Goal: Find specific page/section: Find specific page/section

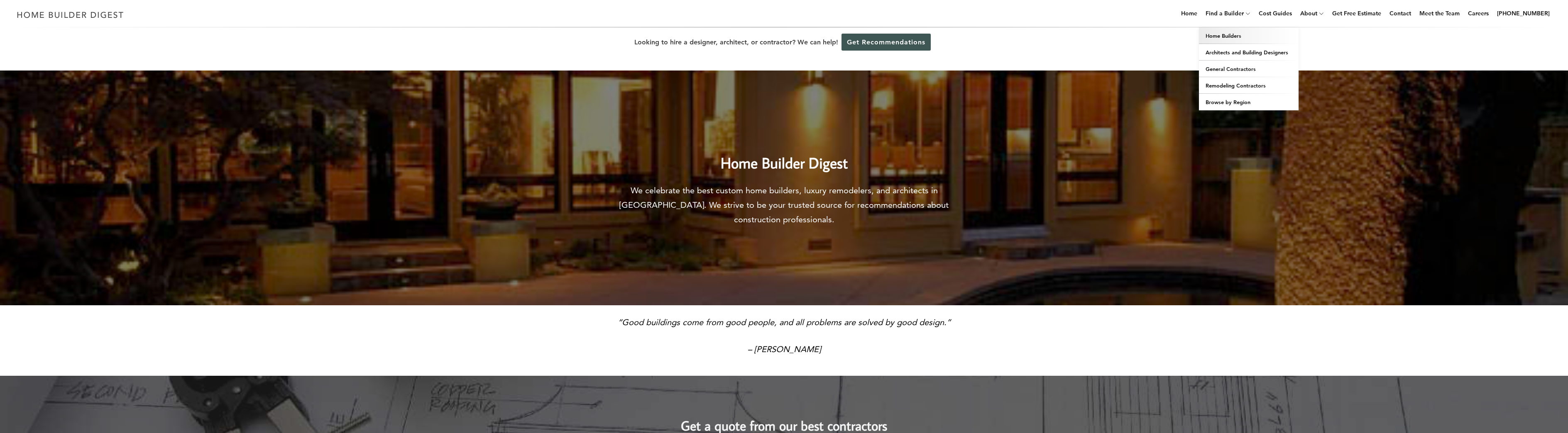
click at [1239, 35] on link "Home Builders" at bounding box center [1248, 35] width 100 height 16
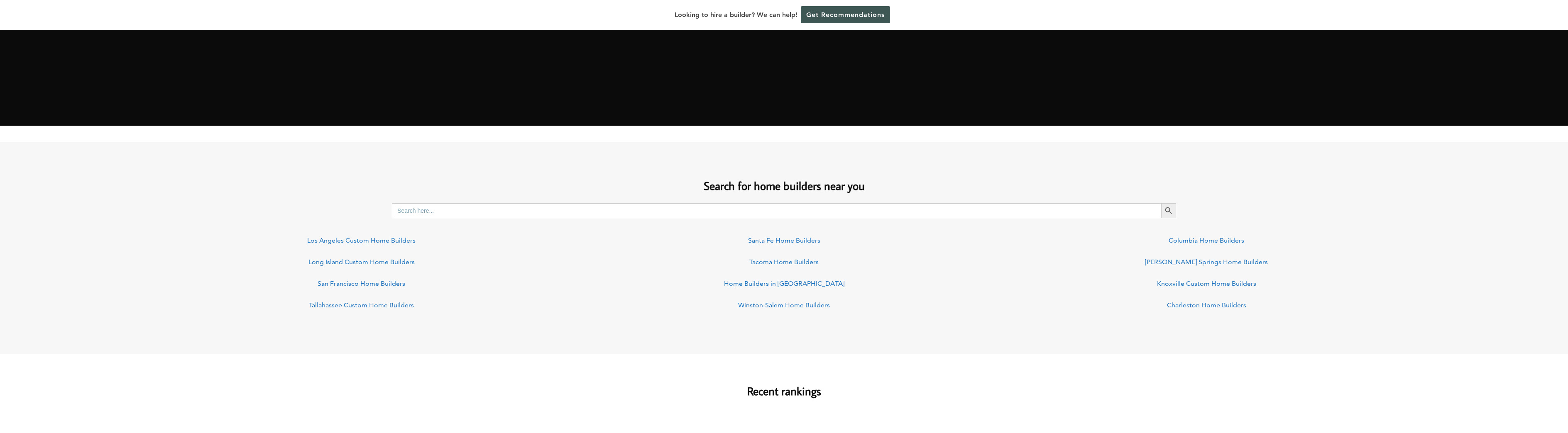
scroll to position [498, 0]
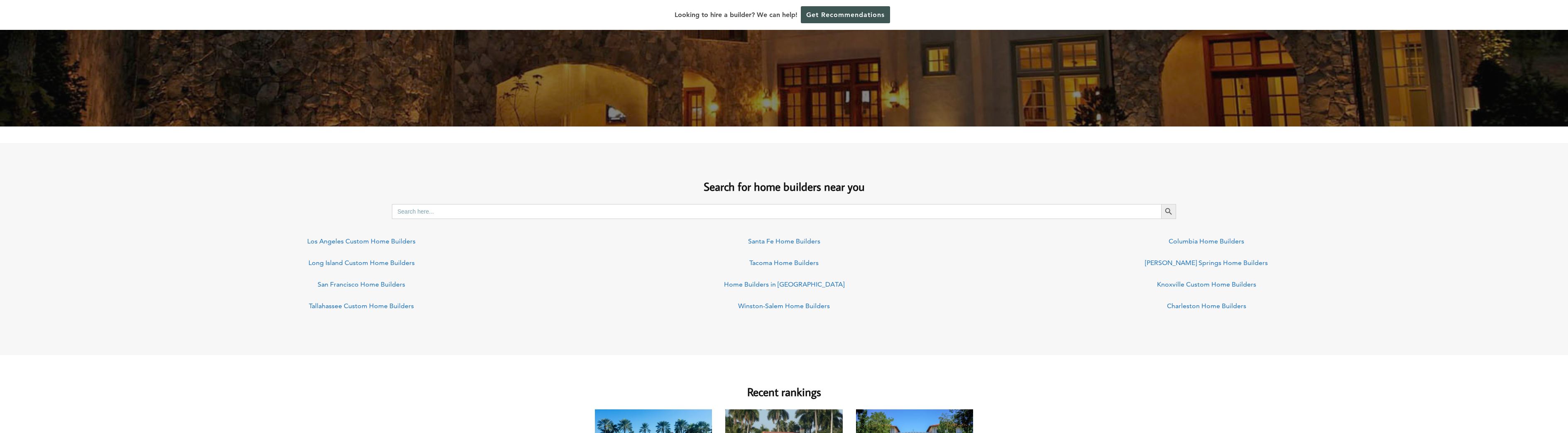
click at [446, 213] on input "Search for:" at bounding box center [776, 211] width 769 height 15
drag, startPoint x: 425, startPoint y: 211, endPoint x: 354, endPoint y: 208, distance: 71.1
click at [354, 208] on div "Search for: Penn Search Button" at bounding box center [784, 211] width 1568 height 15
type input "PA"
click at [1161, 204] on button "Search Button" at bounding box center [1168, 211] width 15 height 15
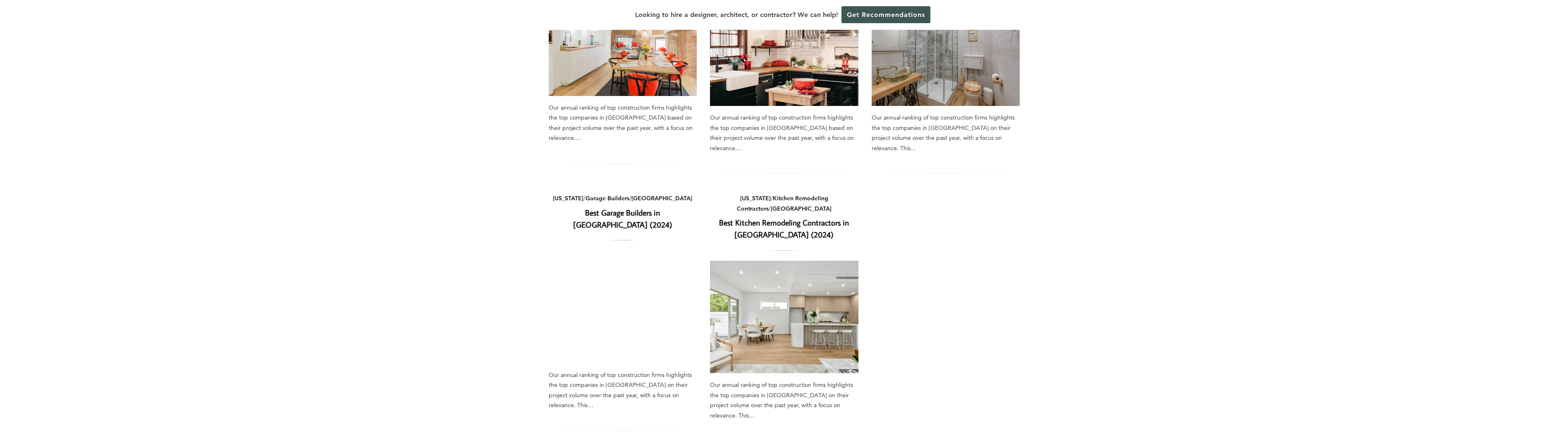
scroll to position [455, 0]
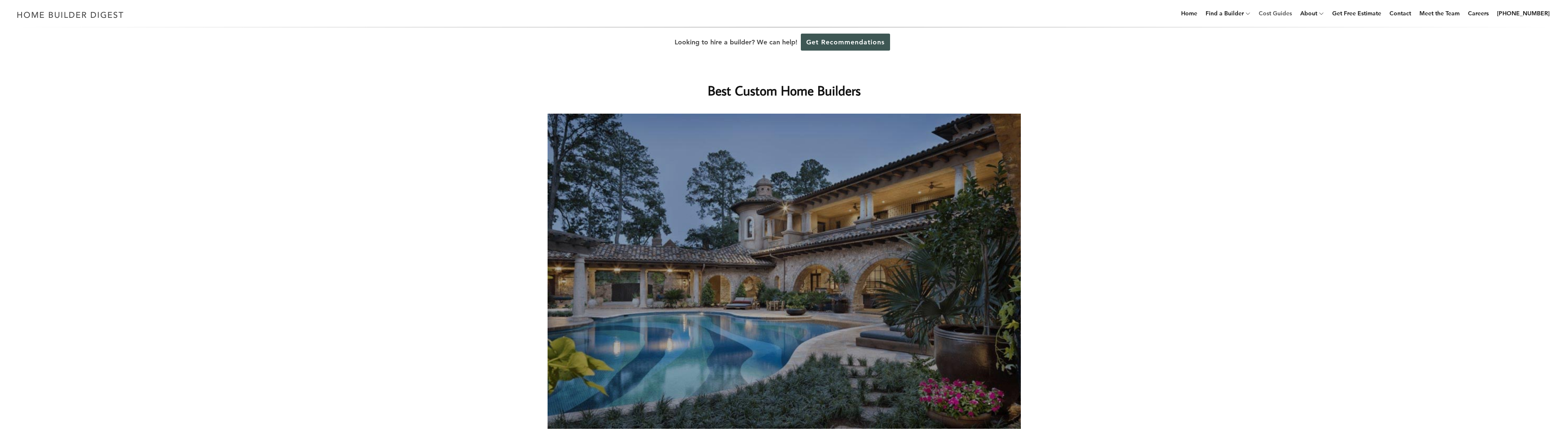
click at [1280, 12] on link "Cost Guides" at bounding box center [1275, 13] width 40 height 26
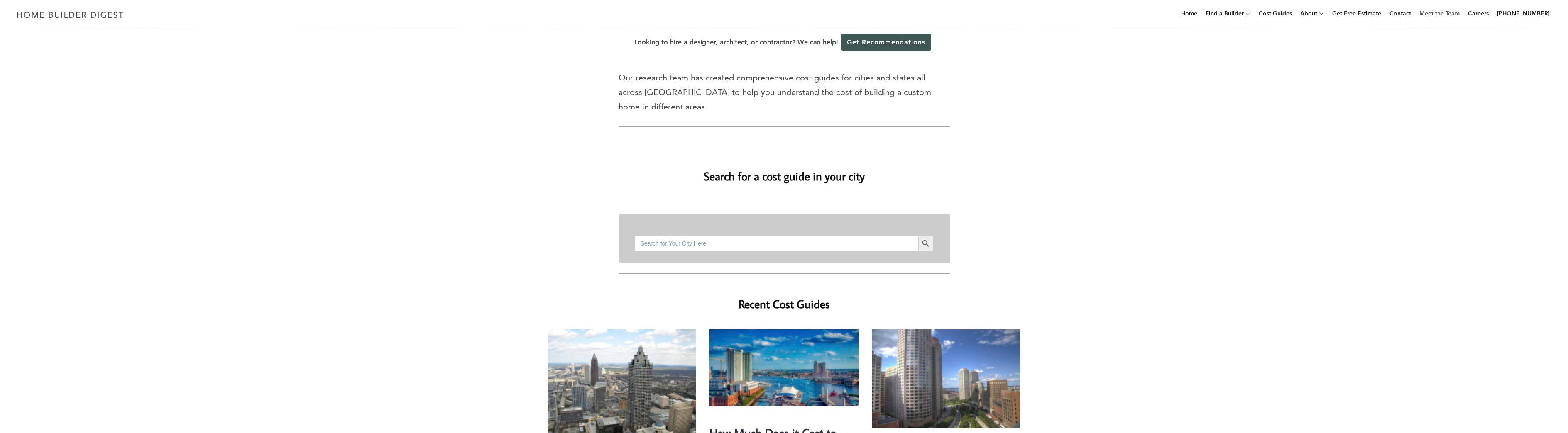
click at [1446, 15] on link "Meet the Team" at bounding box center [1439, 13] width 47 height 26
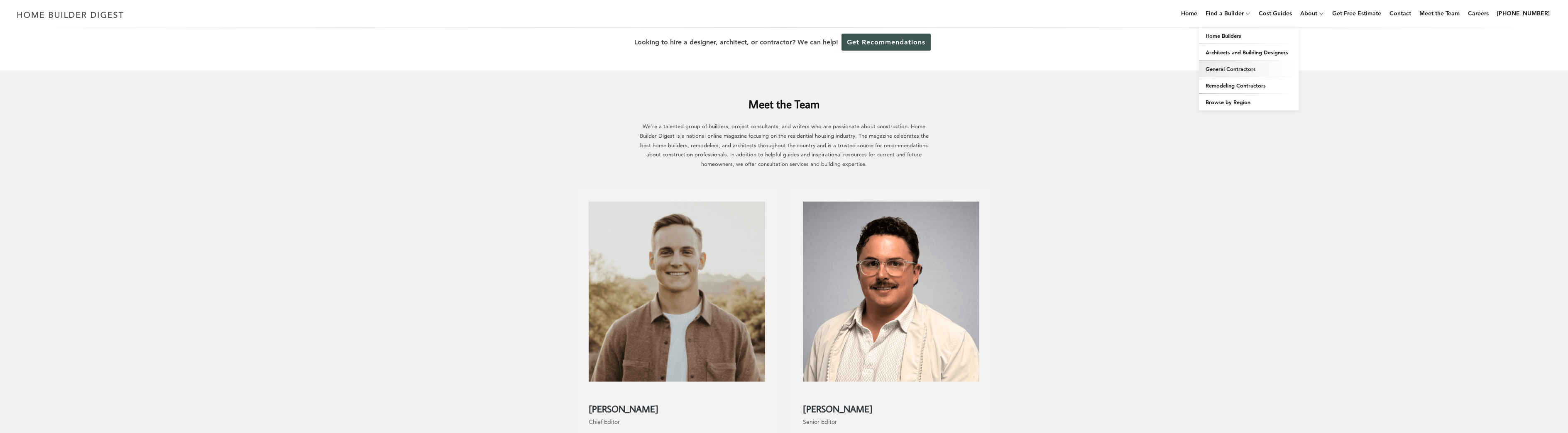
click at [1237, 67] on link "General Contractors" at bounding box center [1248, 68] width 100 height 16
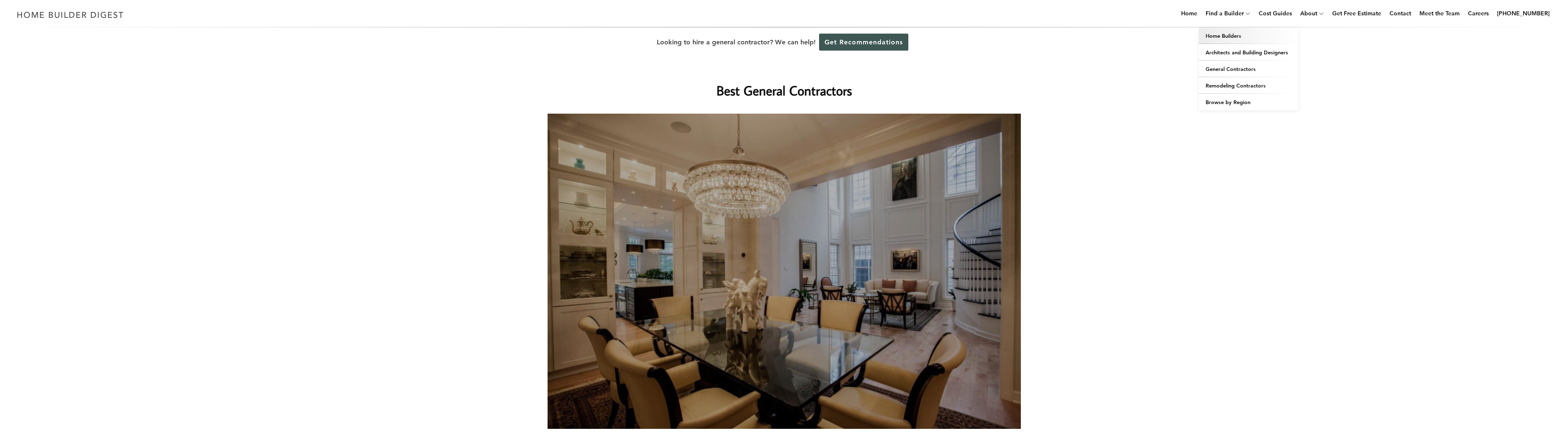
click at [1237, 38] on link "Home Builders" at bounding box center [1248, 35] width 100 height 16
